Goal: Download file/media

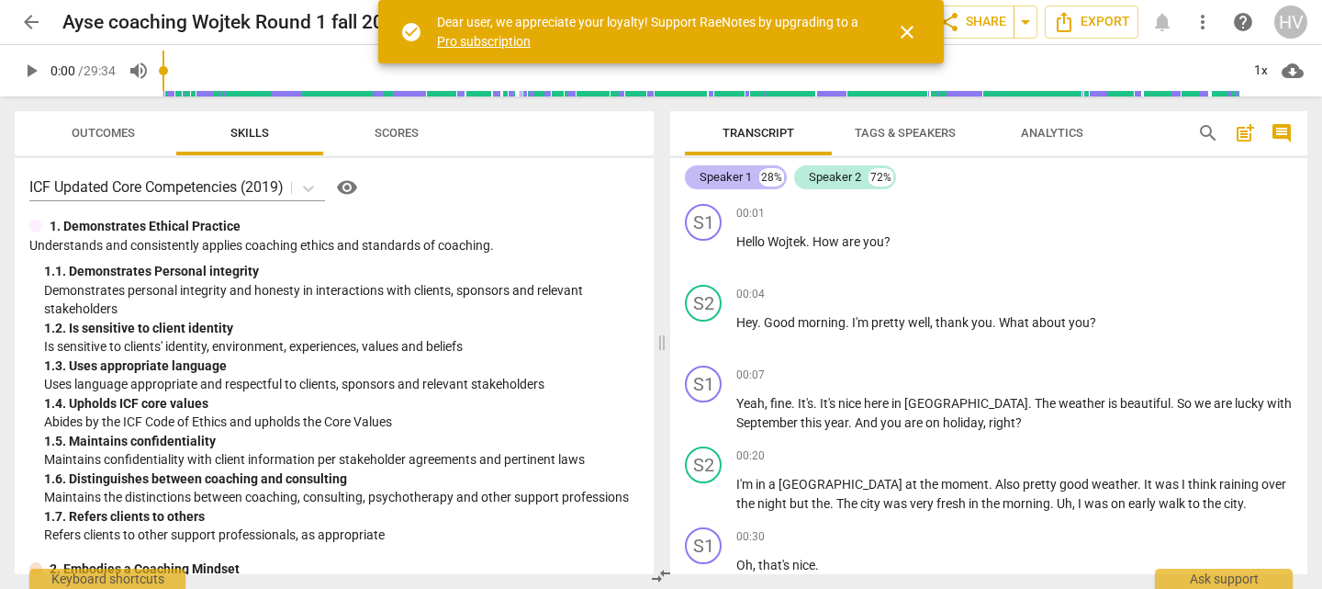
click at [727, 182] on div "Speaker 1" at bounding box center [726, 177] width 52 height 18
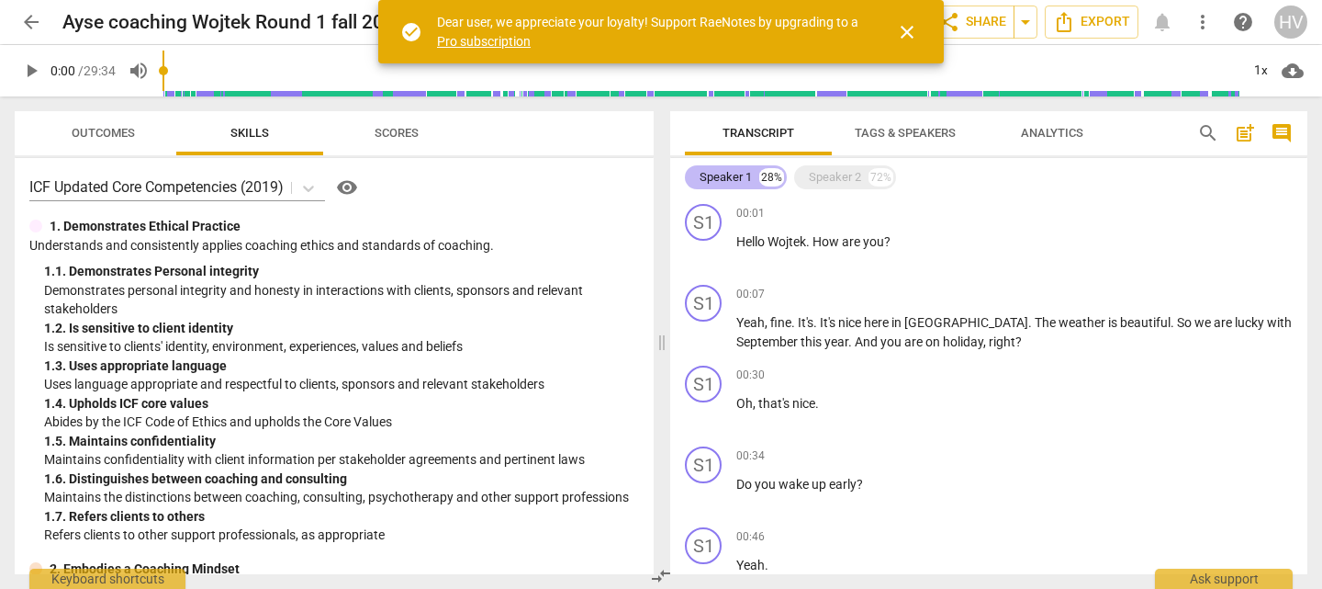
click at [727, 182] on div "Speaker 1" at bounding box center [726, 177] width 52 height 18
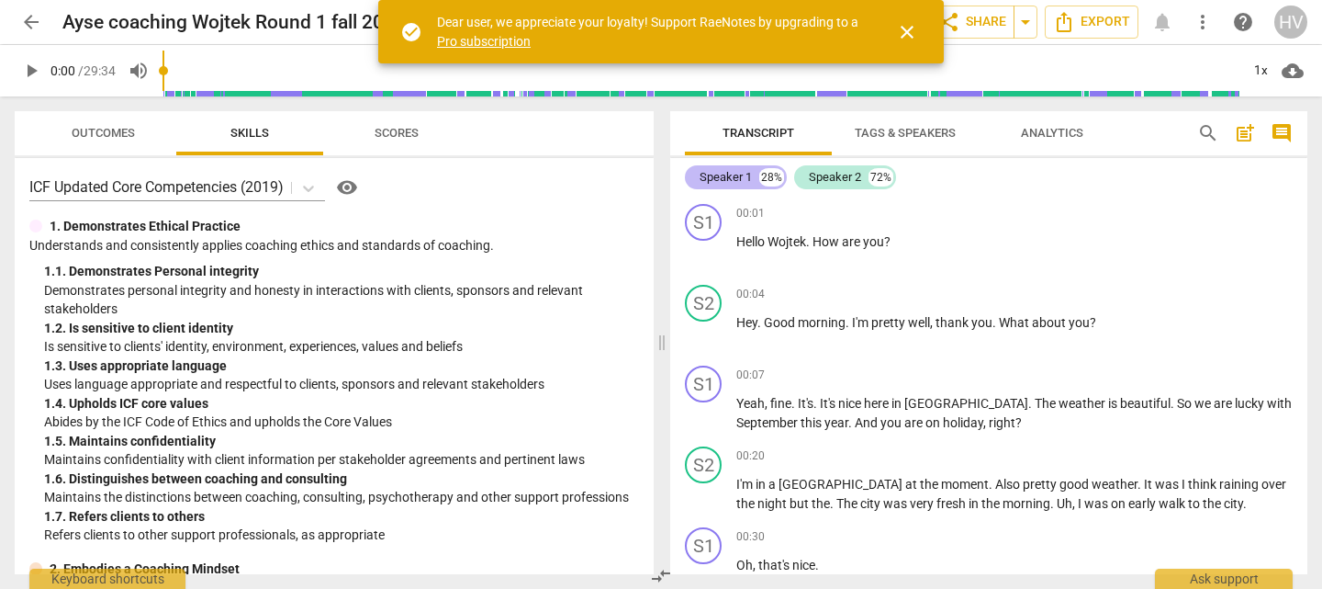
click at [727, 182] on div "Speaker 1" at bounding box center [726, 177] width 52 height 18
click at [920, 133] on span "Tags & Speakers" at bounding box center [905, 133] width 101 height 14
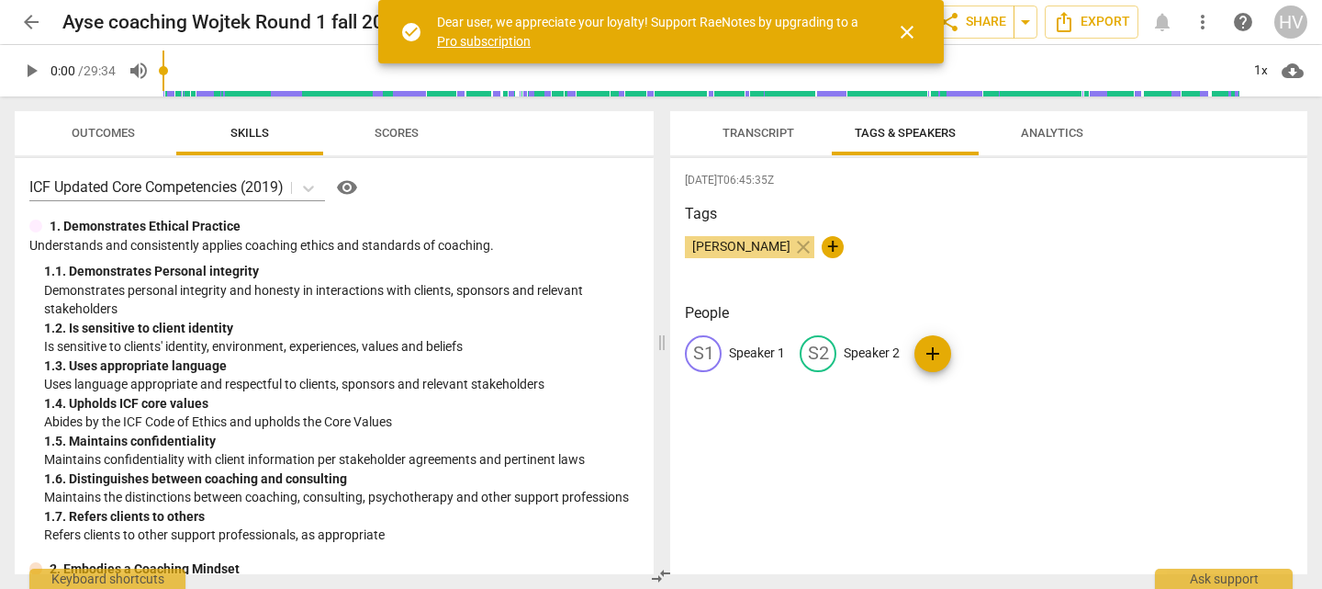
click at [738, 360] on p "Speaker 1" at bounding box center [757, 352] width 56 height 19
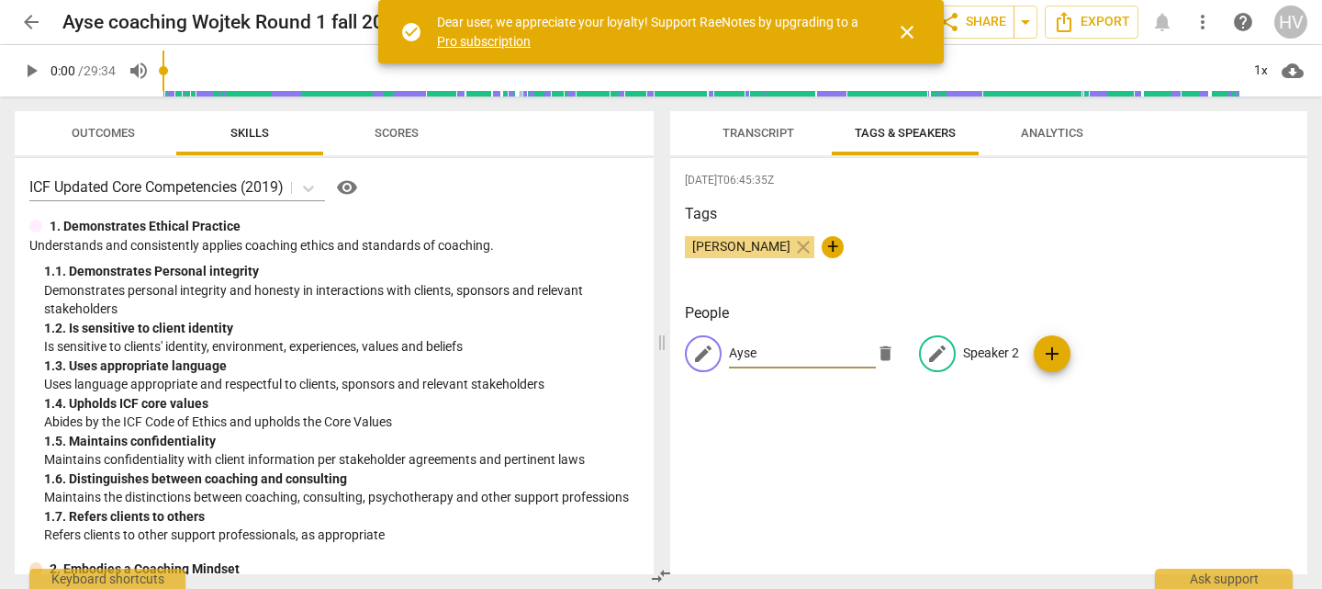
type input "Ayse"
click at [983, 353] on p "Speaker 2" at bounding box center [991, 352] width 56 height 19
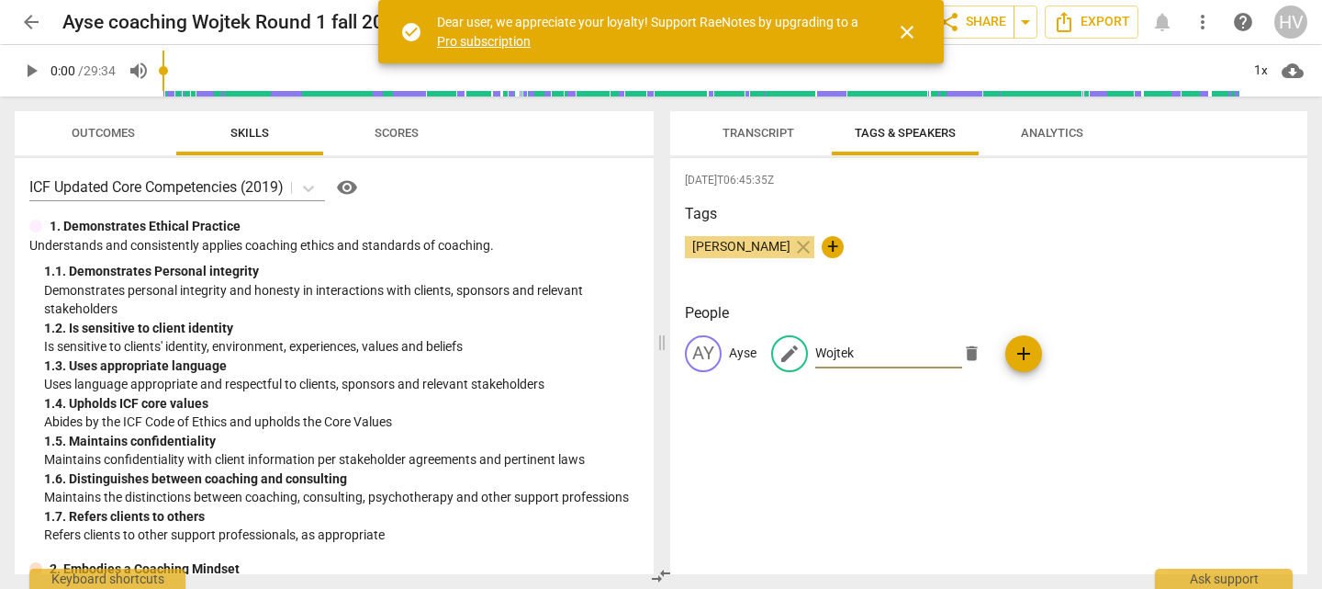
type input "Wojtek"
click at [905, 307] on h3 "People" at bounding box center [989, 313] width 608 height 22
click at [772, 143] on span "Transcript" at bounding box center [759, 133] width 116 height 25
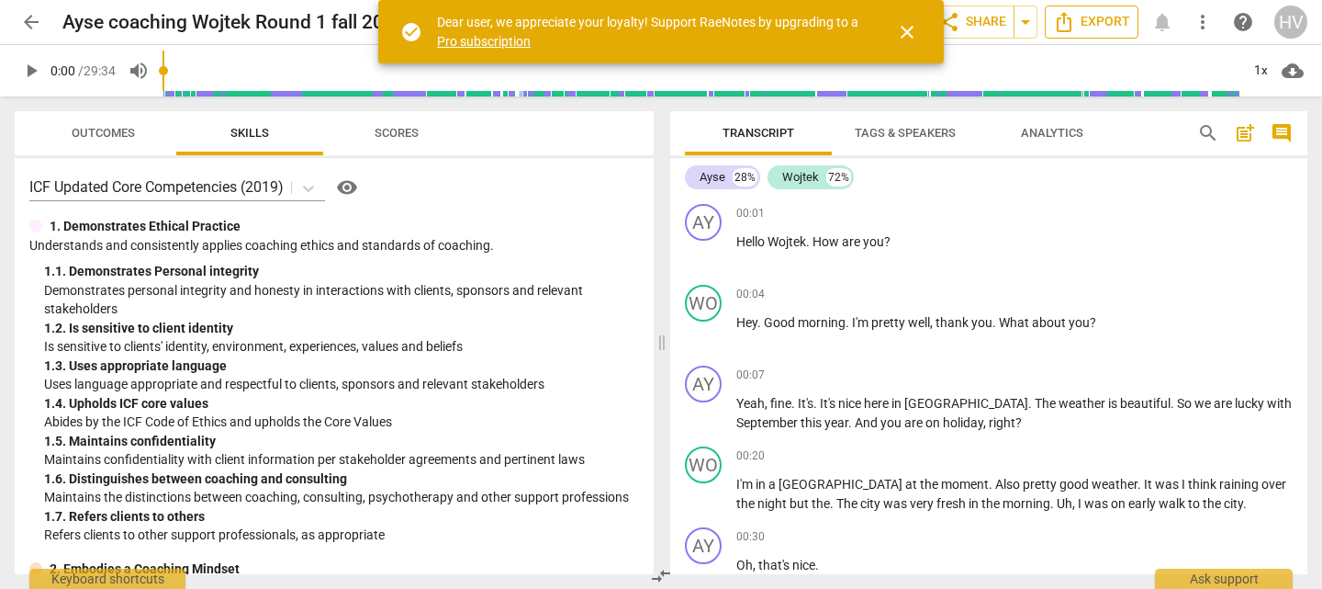
click at [1068, 31] on icon "Export" at bounding box center [1064, 22] width 15 height 20
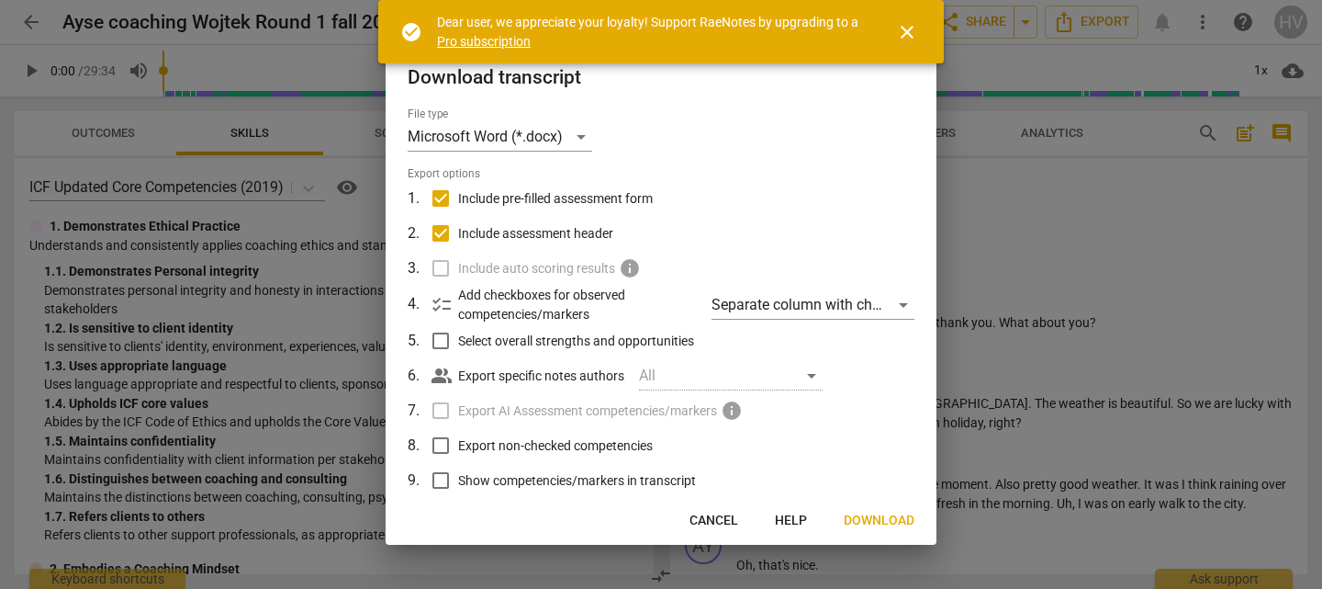
scroll to position [107, 0]
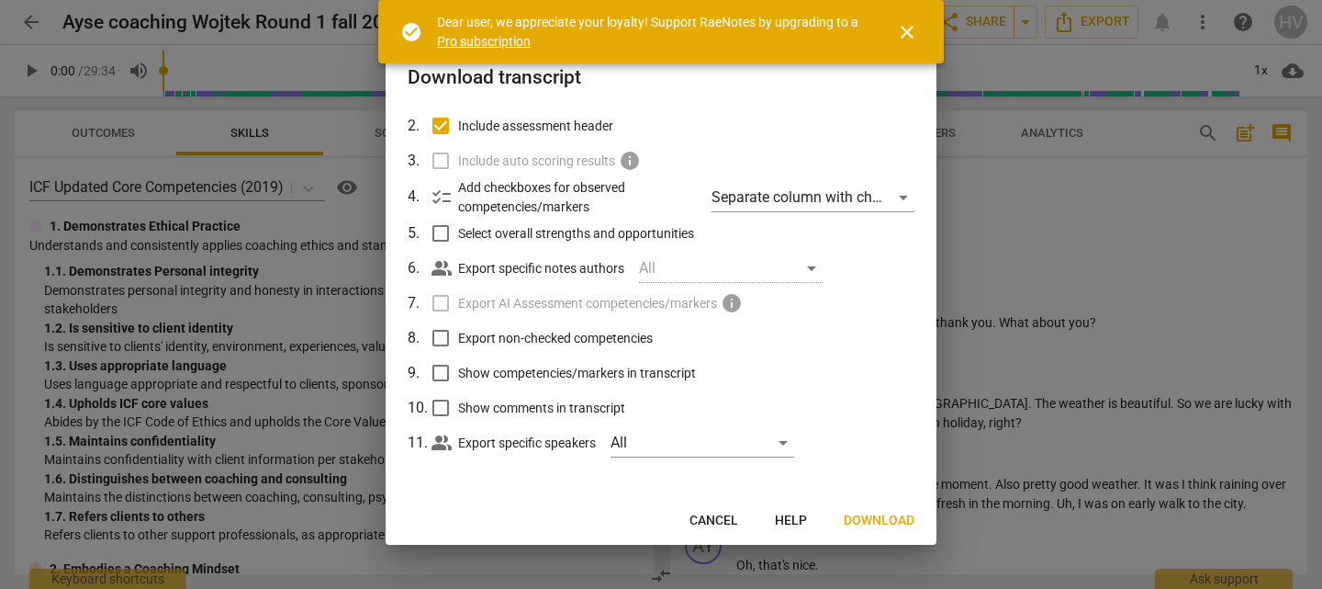
click at [868, 515] on span "Download" at bounding box center [879, 521] width 71 height 18
